Goal: Task Accomplishment & Management: Manage account settings

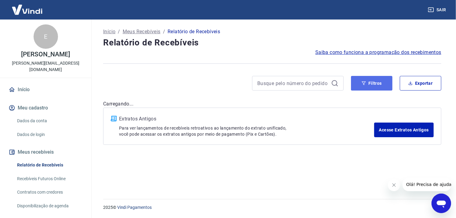
click at [375, 85] on button "Filtros" at bounding box center [371, 83] width 41 height 15
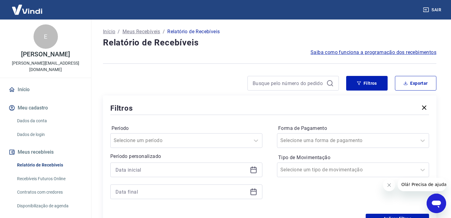
click at [257, 168] on icon at bounding box center [253, 169] width 7 height 7
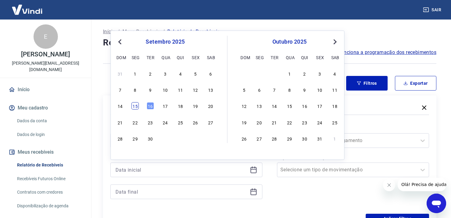
click at [135, 106] on div "15" at bounding box center [135, 105] width 7 height 7
type input "[DATE]"
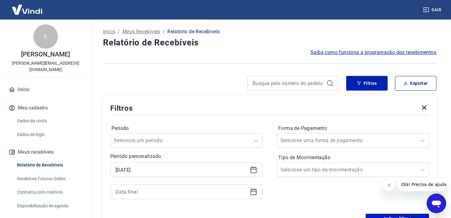
click at [255, 194] on icon at bounding box center [253, 191] width 7 height 7
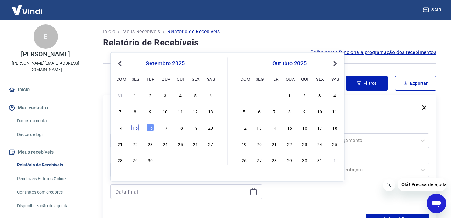
click at [136, 126] on div "15" at bounding box center [135, 127] width 7 height 7
type input "[DATE]"
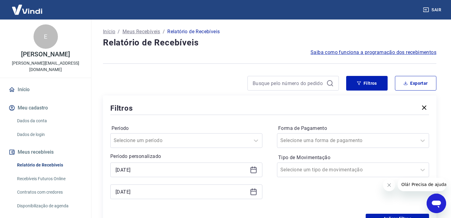
scroll to position [92, 0]
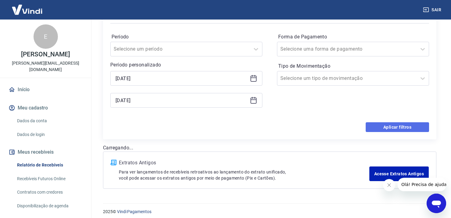
click at [408, 128] on button "Aplicar filtros" at bounding box center [397, 127] width 63 height 10
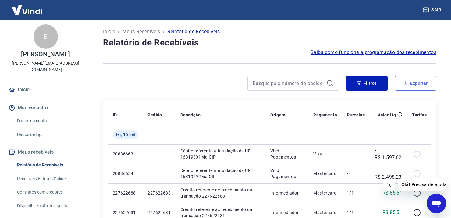
click at [419, 88] on button "Exportar" at bounding box center [415, 83] width 41 height 15
type input "[DATE]"
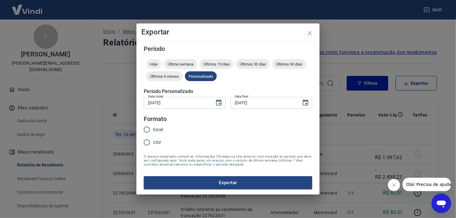
click at [160, 130] on span "Excel" at bounding box center [158, 130] width 10 height 6
click at [153, 130] on input "Excel" at bounding box center [146, 129] width 13 height 13
radio input "true"
click at [224, 181] on button "Exportar" at bounding box center [228, 182] width 168 height 13
